Goal: Book appointment/travel/reservation

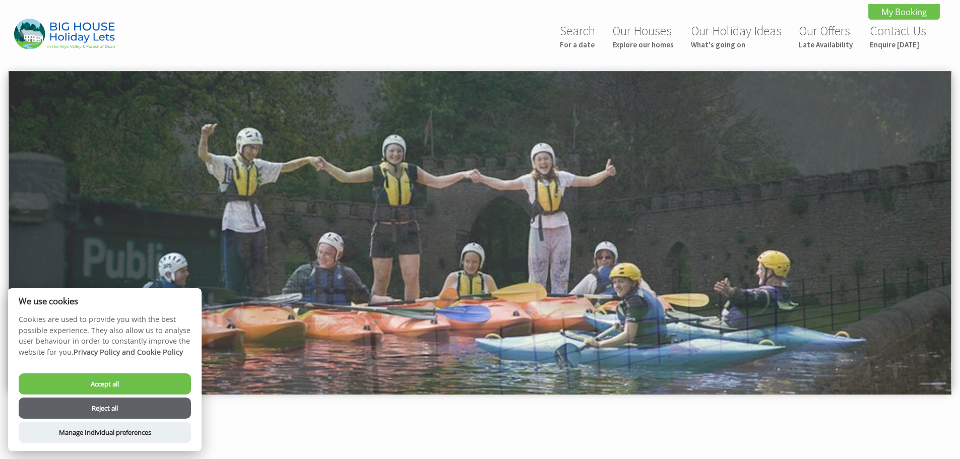
click at [101, 380] on button "Accept all" at bounding box center [105, 384] width 172 height 21
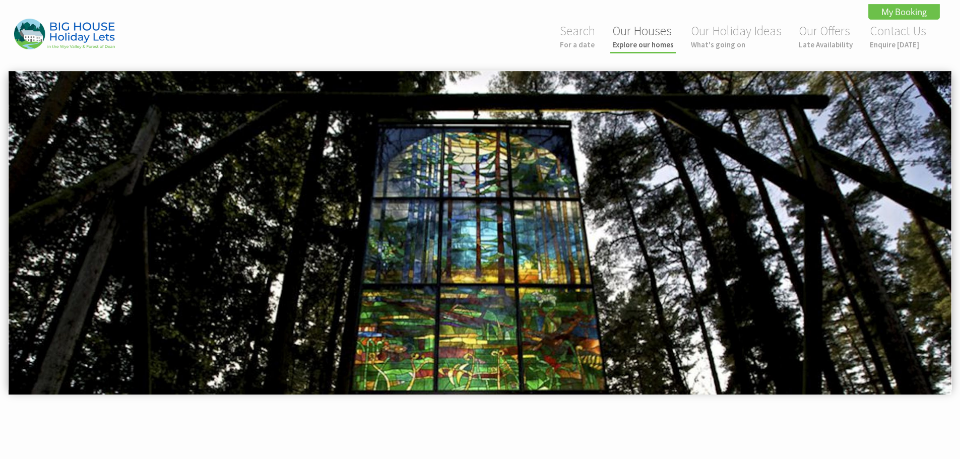
click at [652, 42] on small "Explore our homes" at bounding box center [642, 45] width 61 height 10
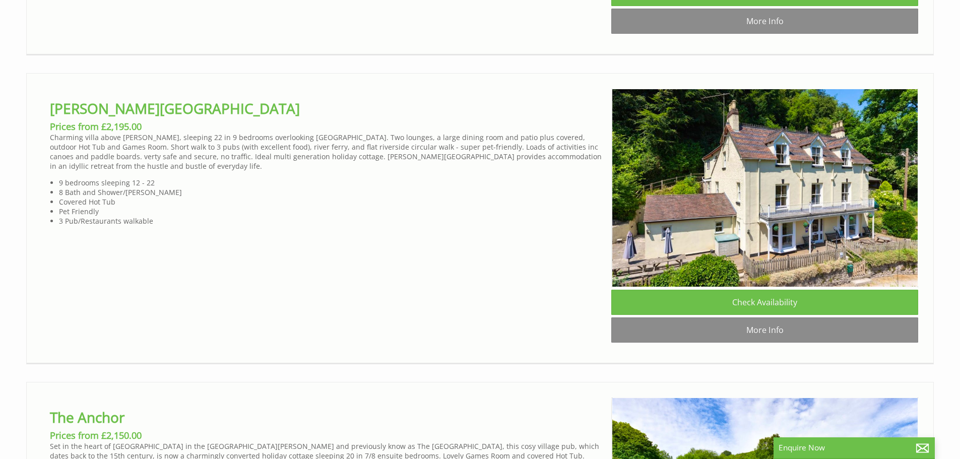
scroll to position [924, 0]
